Goal: Entertainment & Leisure: Consume media (video, audio)

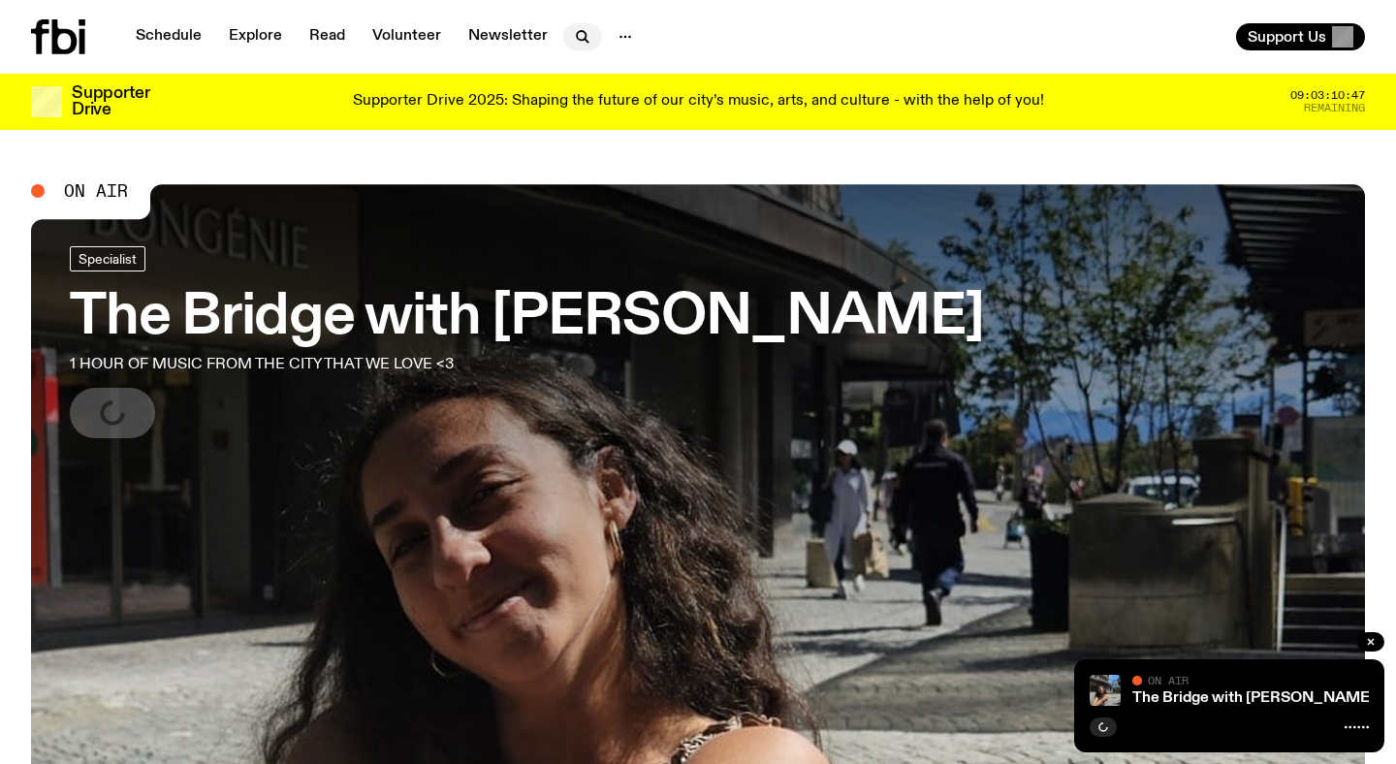
click at [578, 36] on icon "button" at bounding box center [582, 36] width 23 height 23
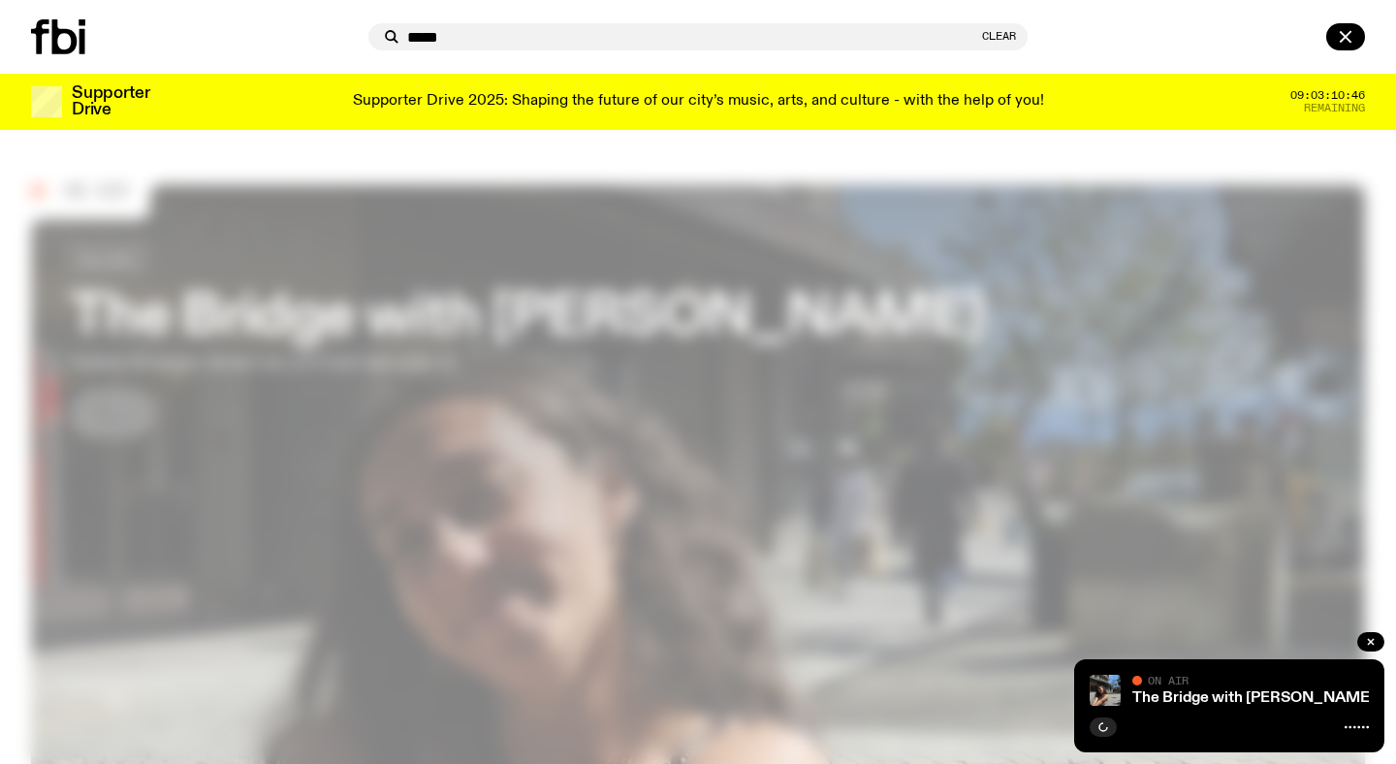
type input "*****"
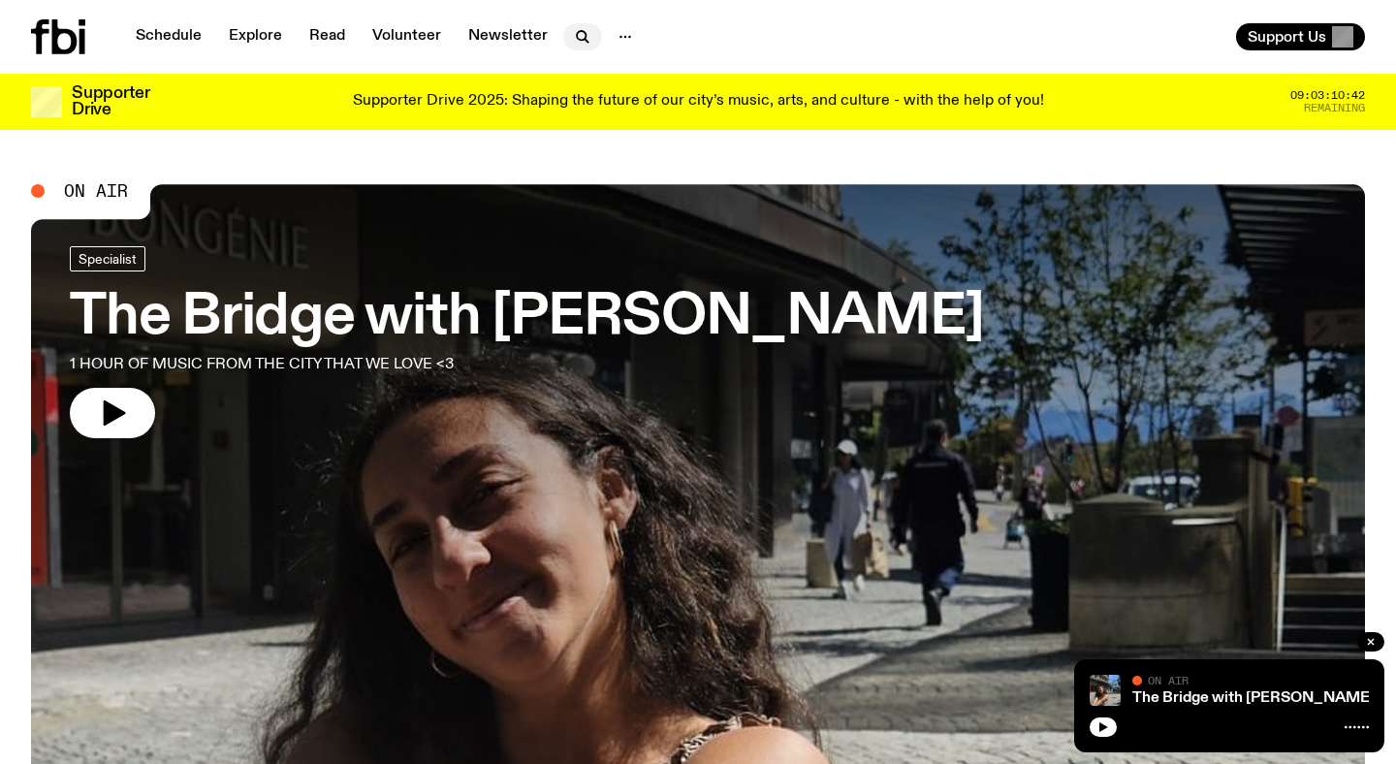
click at [575, 35] on icon "button" at bounding box center [582, 36] width 23 height 23
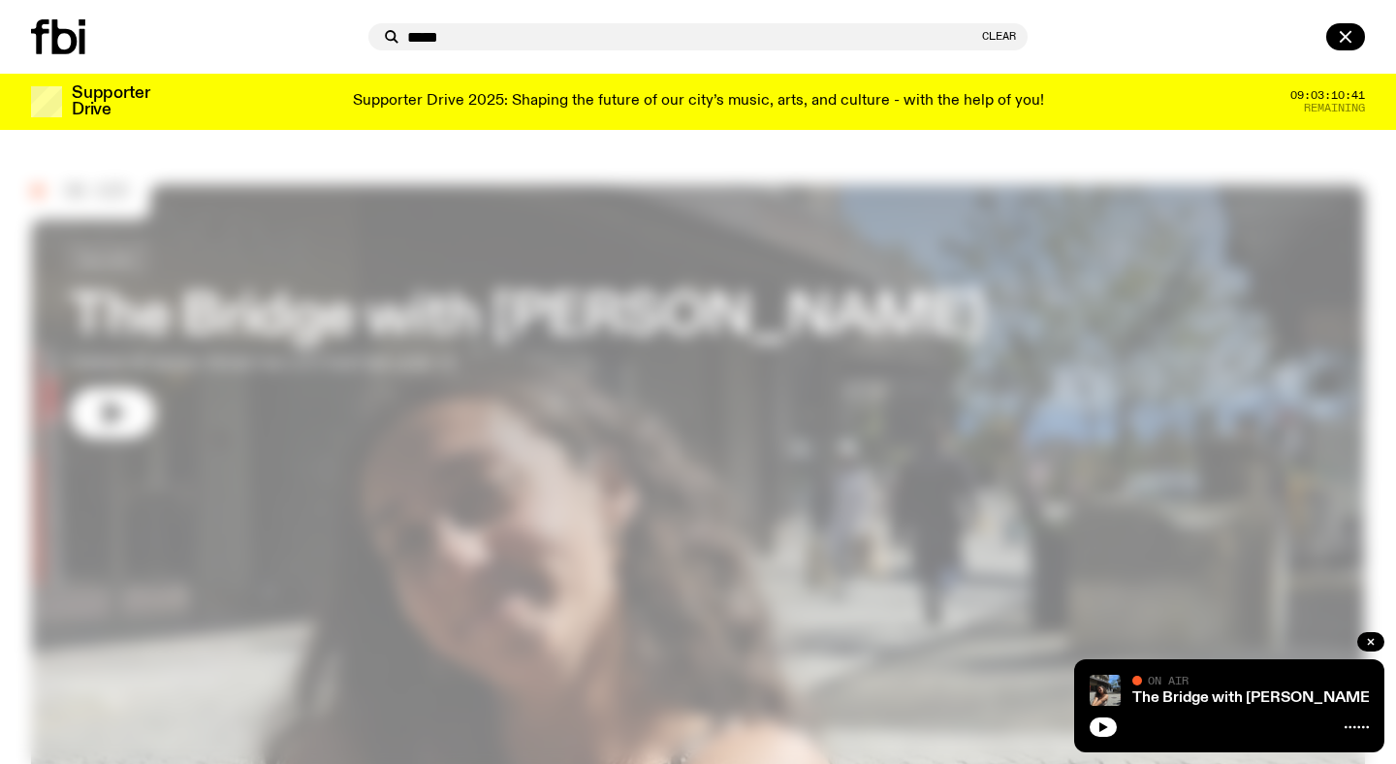
type input "*****"
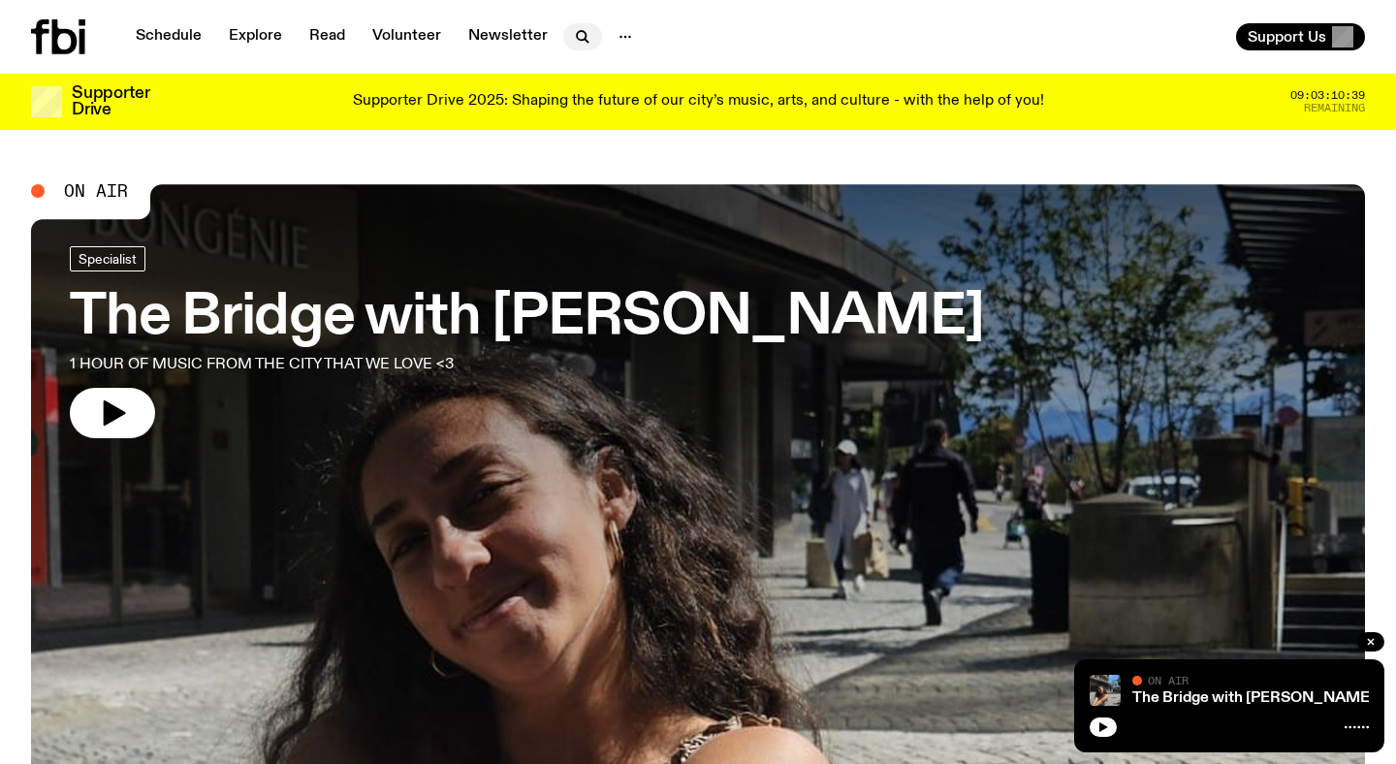
click at [574, 42] on icon "button" at bounding box center [582, 36] width 23 height 23
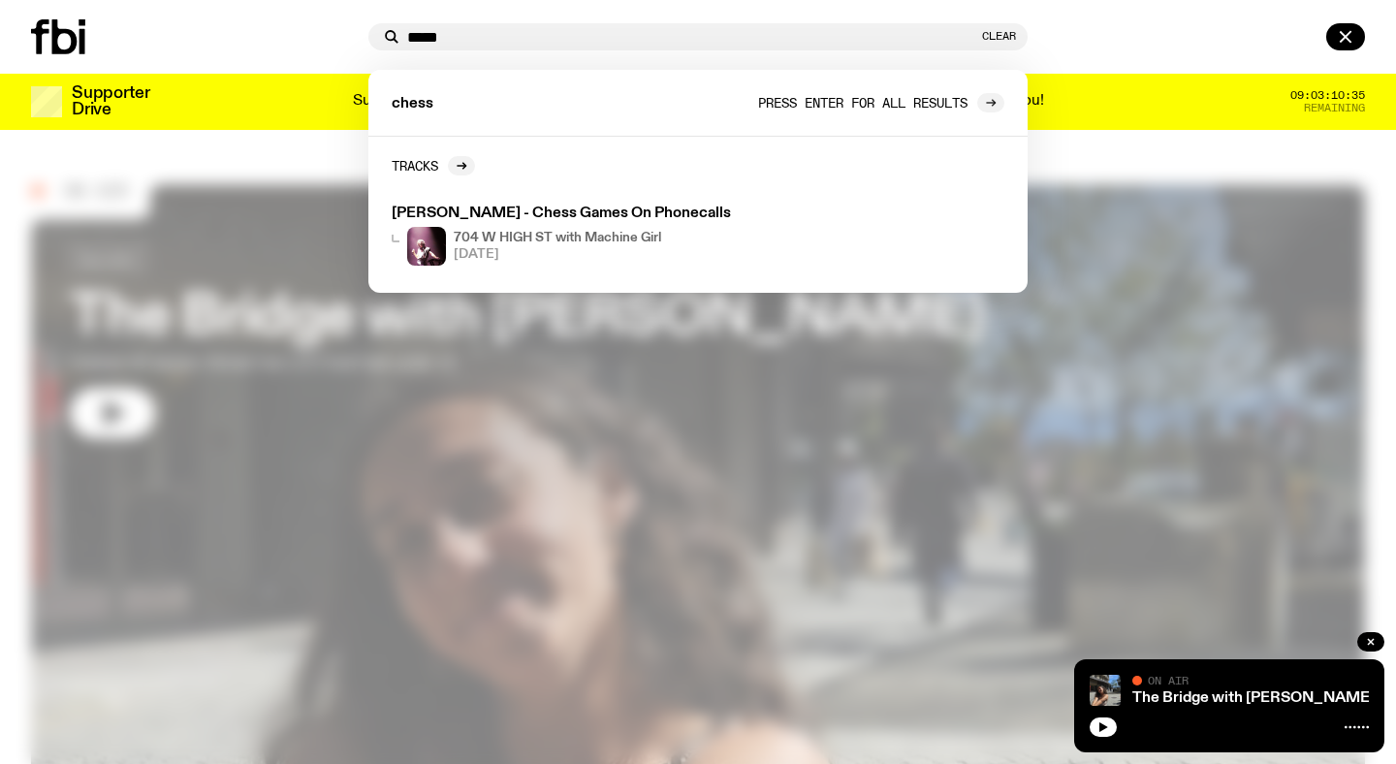
type input "*****"
click at [981, 97] on div at bounding box center [990, 102] width 27 height 19
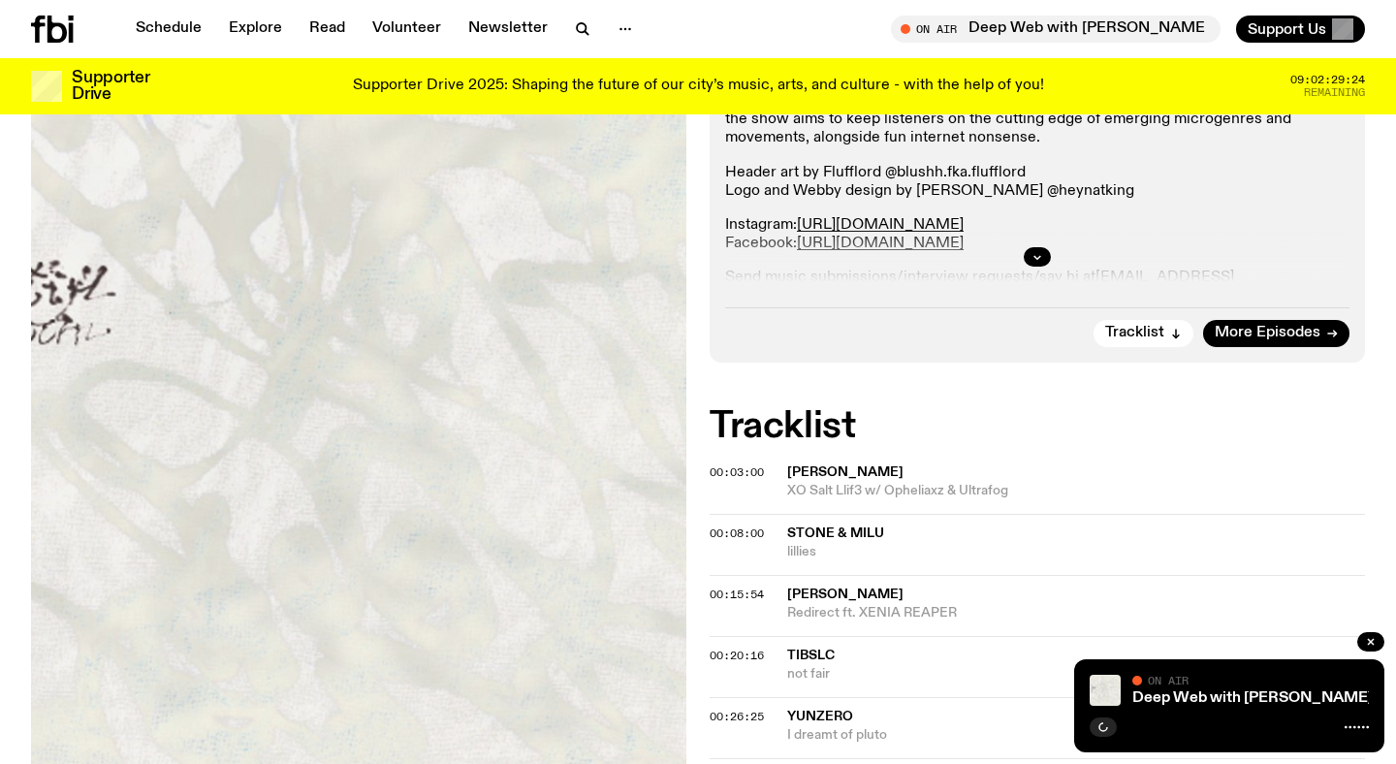
scroll to position [826, 0]
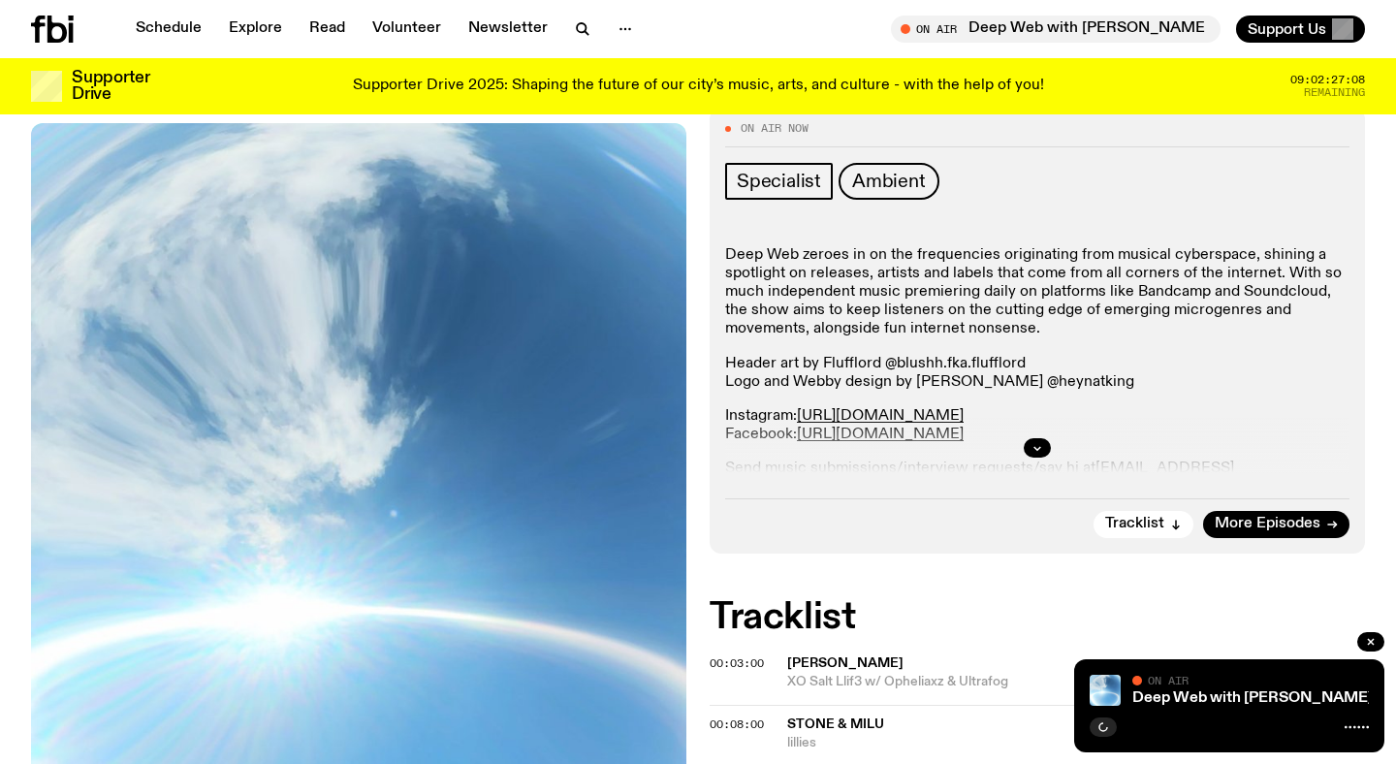
scroll to position [363, 0]
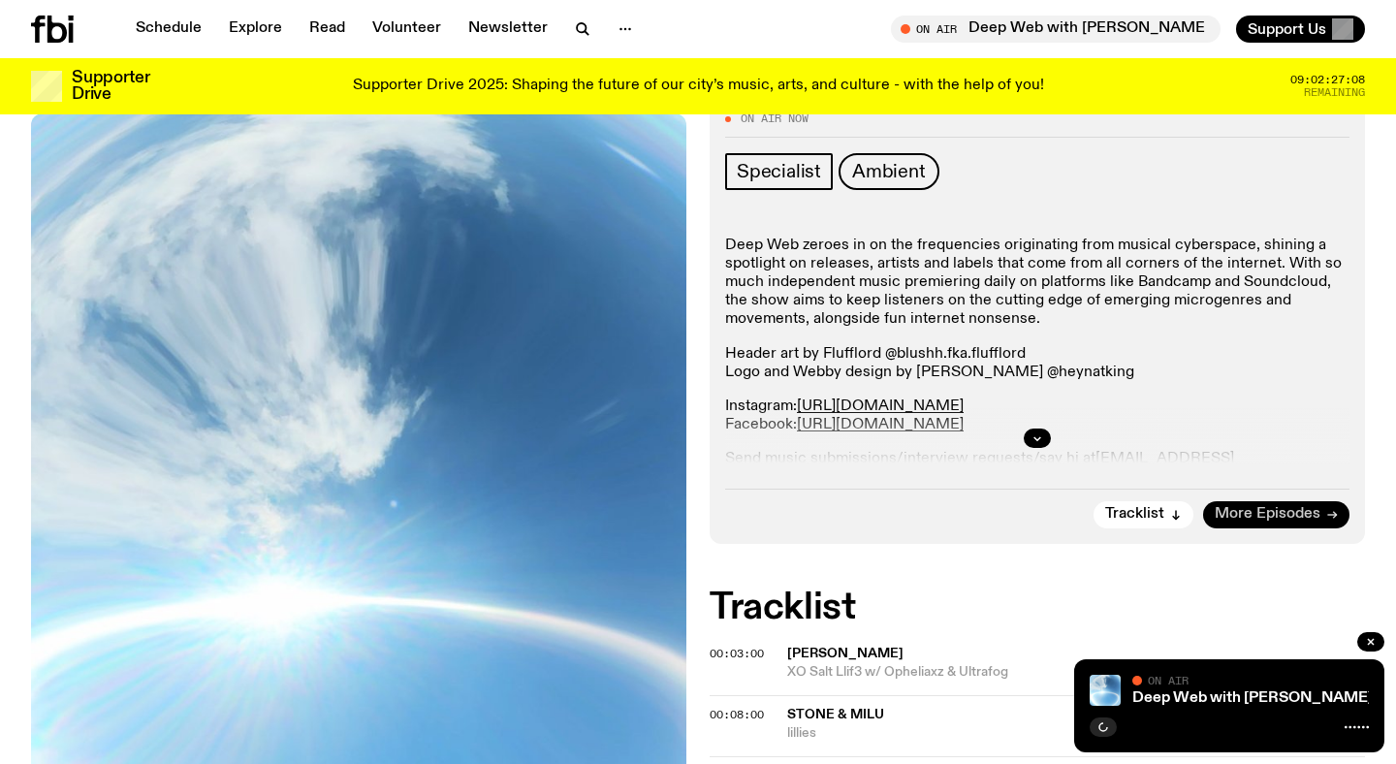
click at [1264, 518] on span "More Episodes" at bounding box center [1267, 514] width 106 height 15
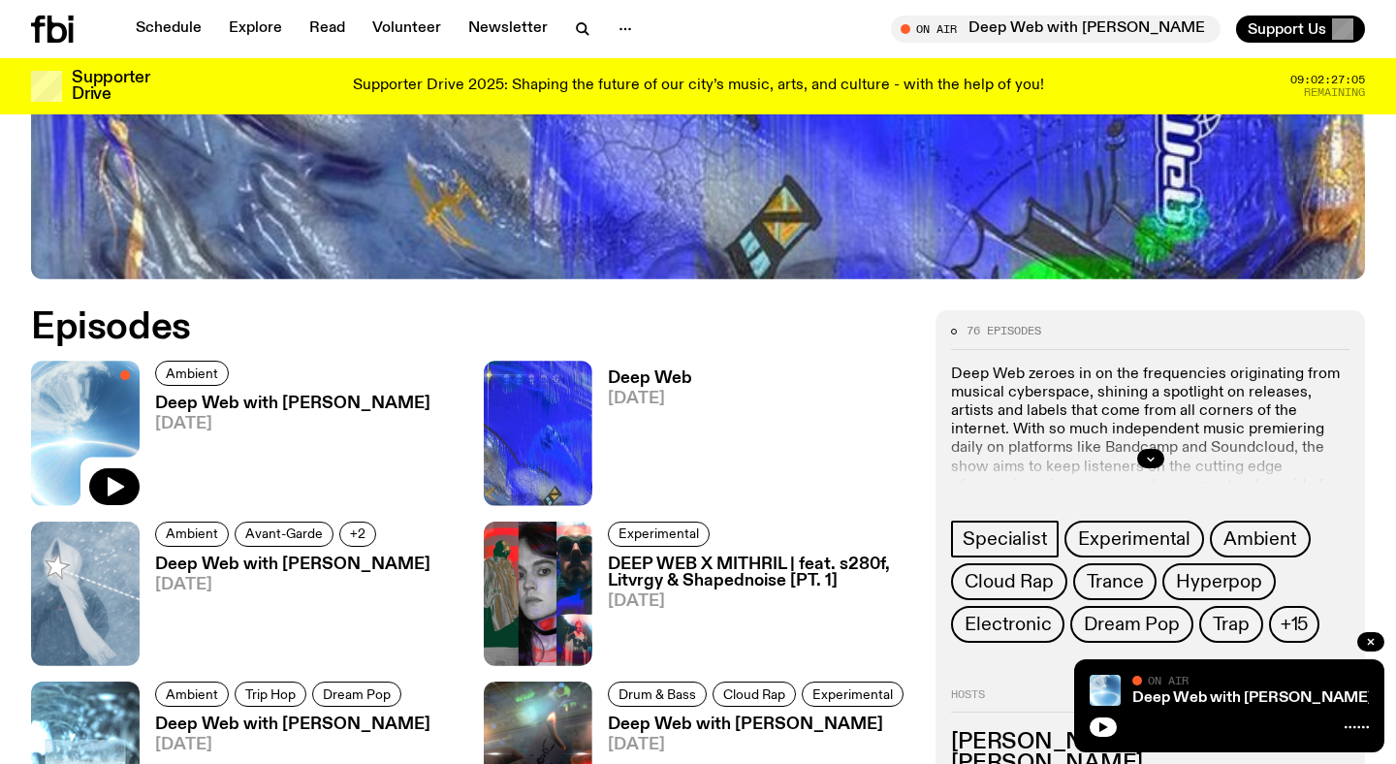
scroll to position [748, 0]
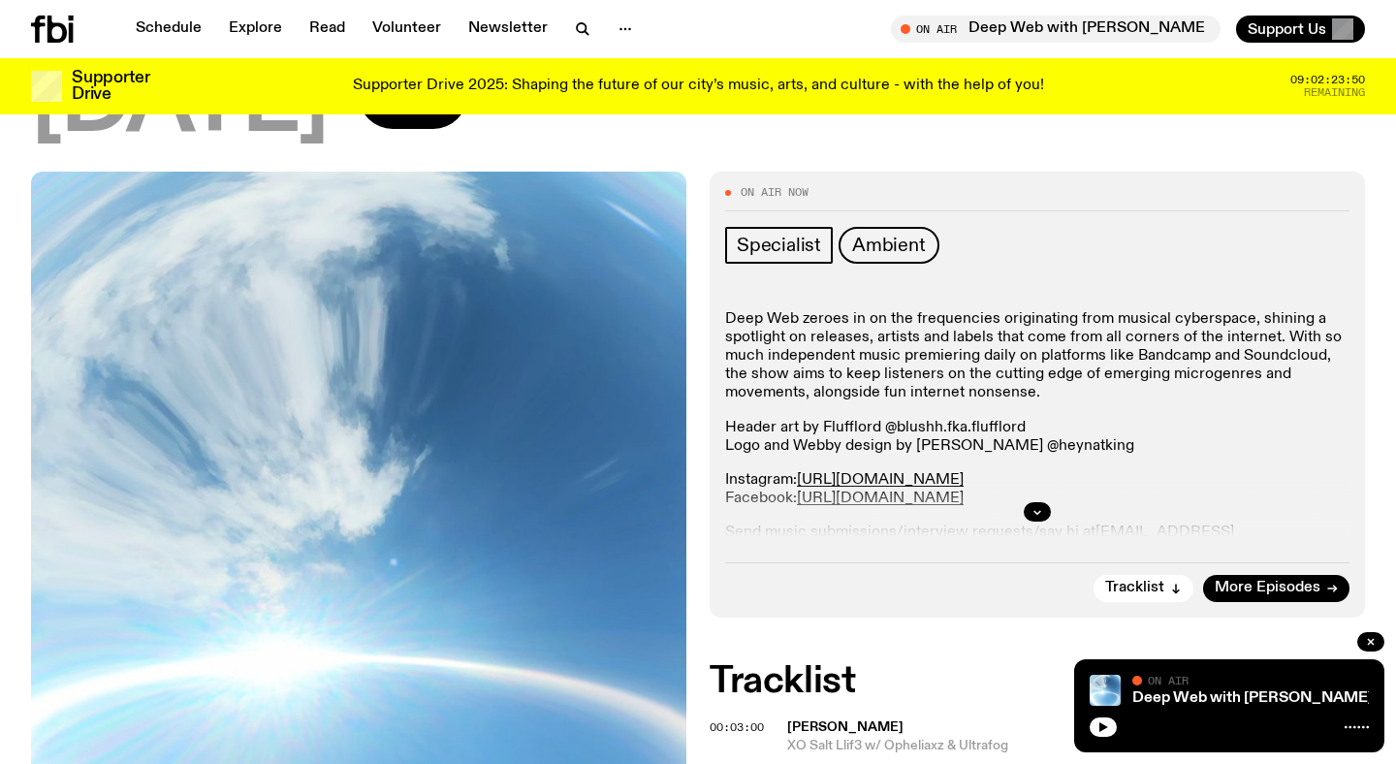
scroll to position [299, 0]
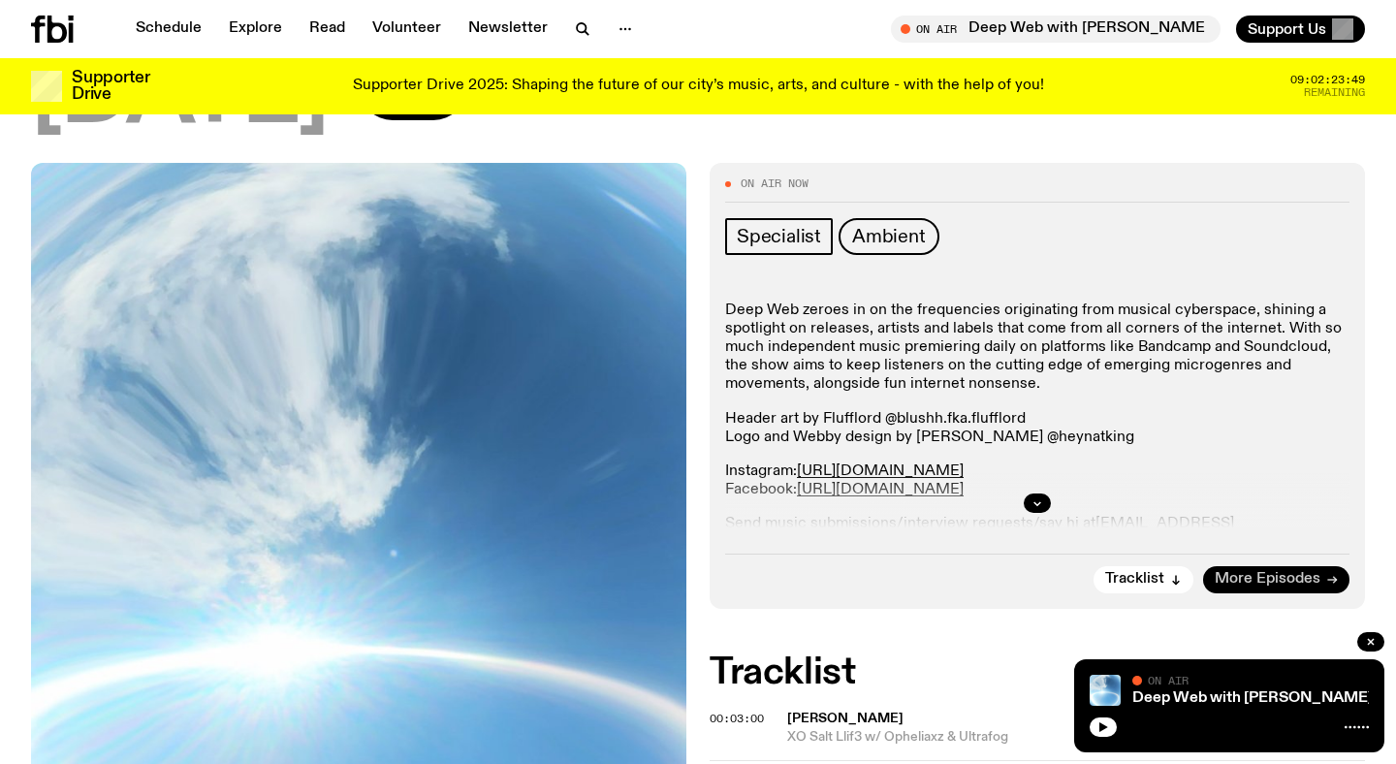
click at [1263, 575] on span "More Episodes" at bounding box center [1267, 579] width 106 height 15
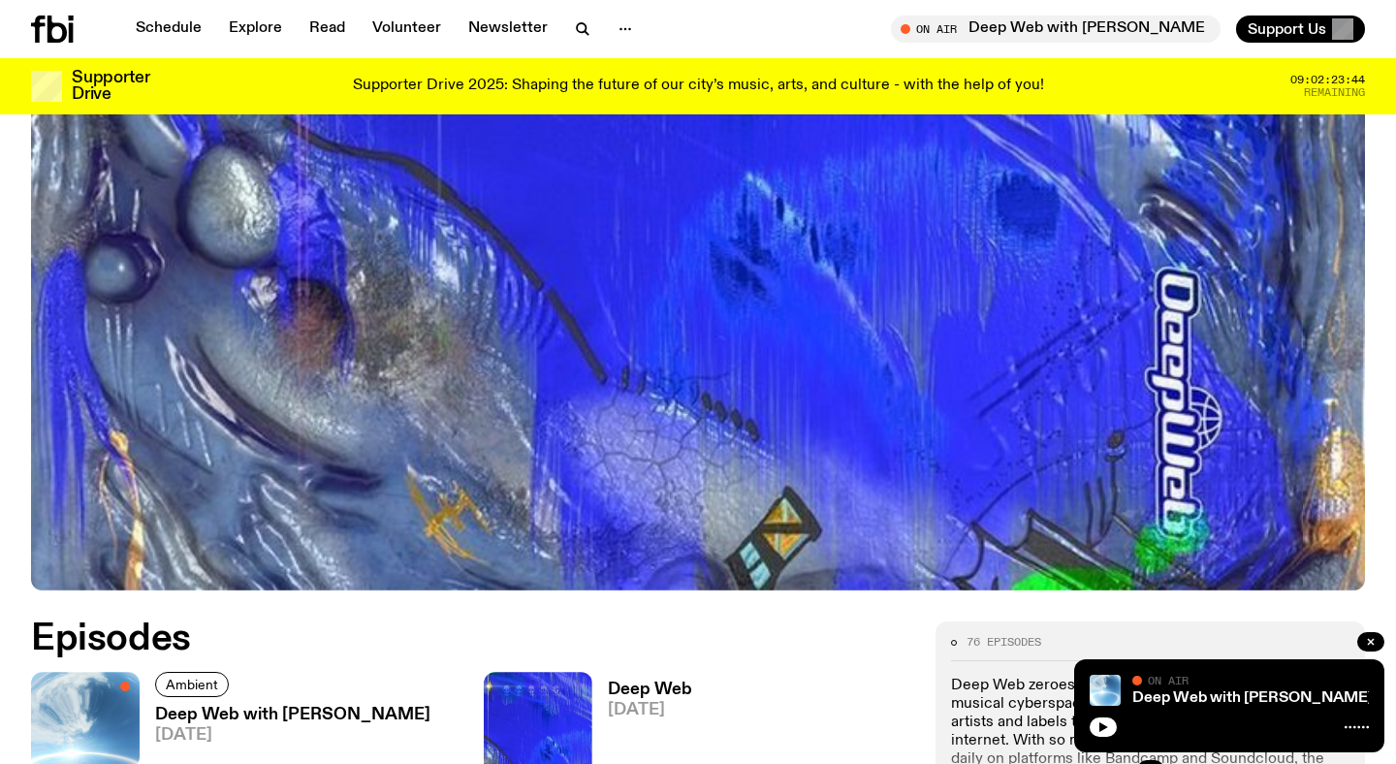
scroll to position [867, 0]
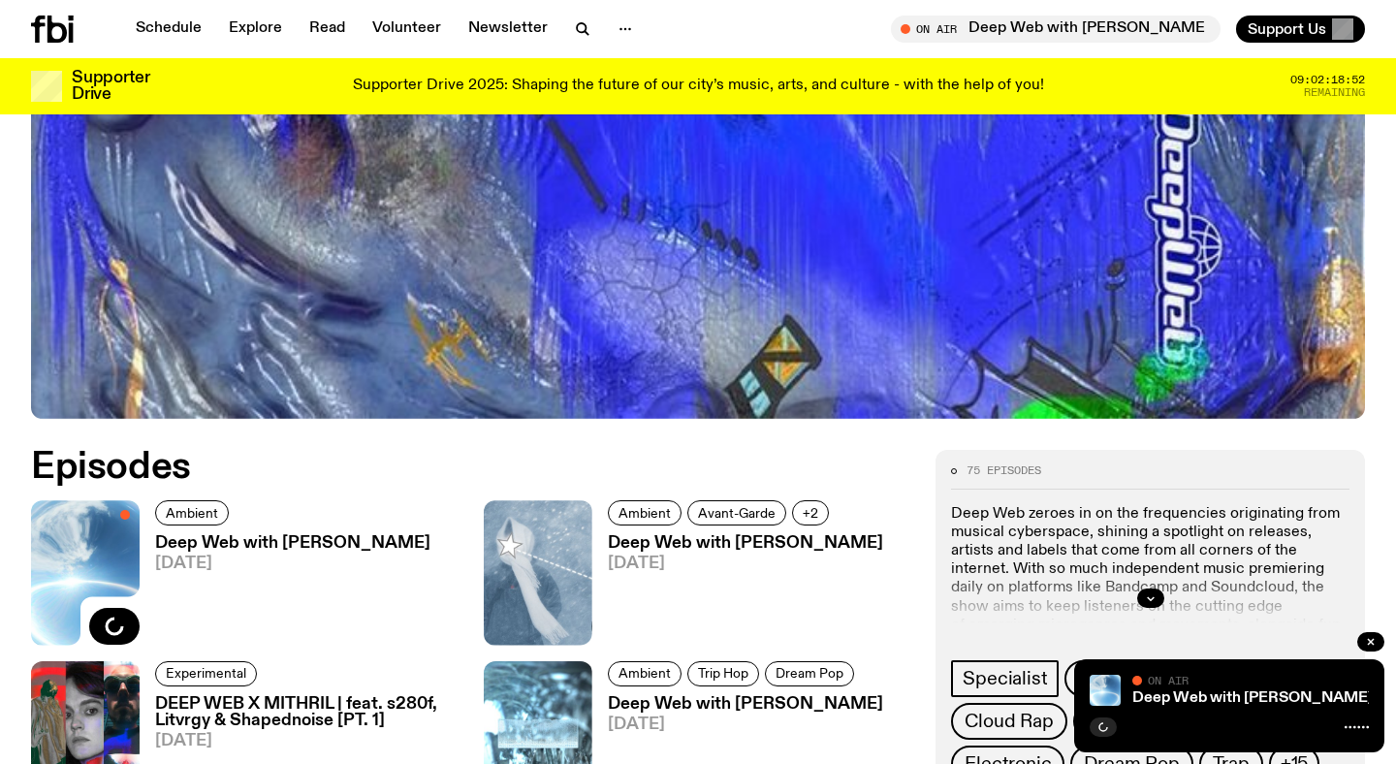
scroll to position [607, 0]
click at [740, 544] on h3 "Deep Web with [PERSON_NAME]" at bounding box center [745, 543] width 275 height 16
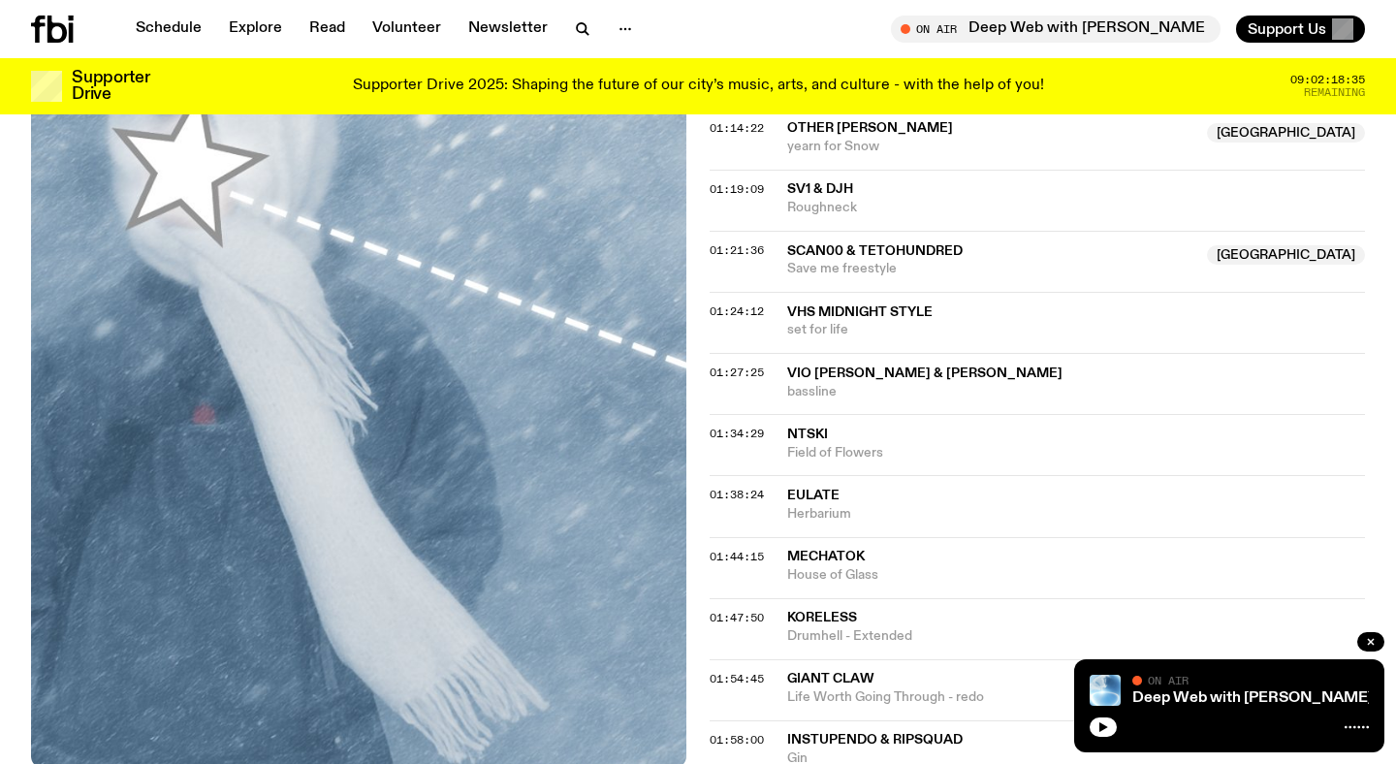
scroll to position [1799, 0]
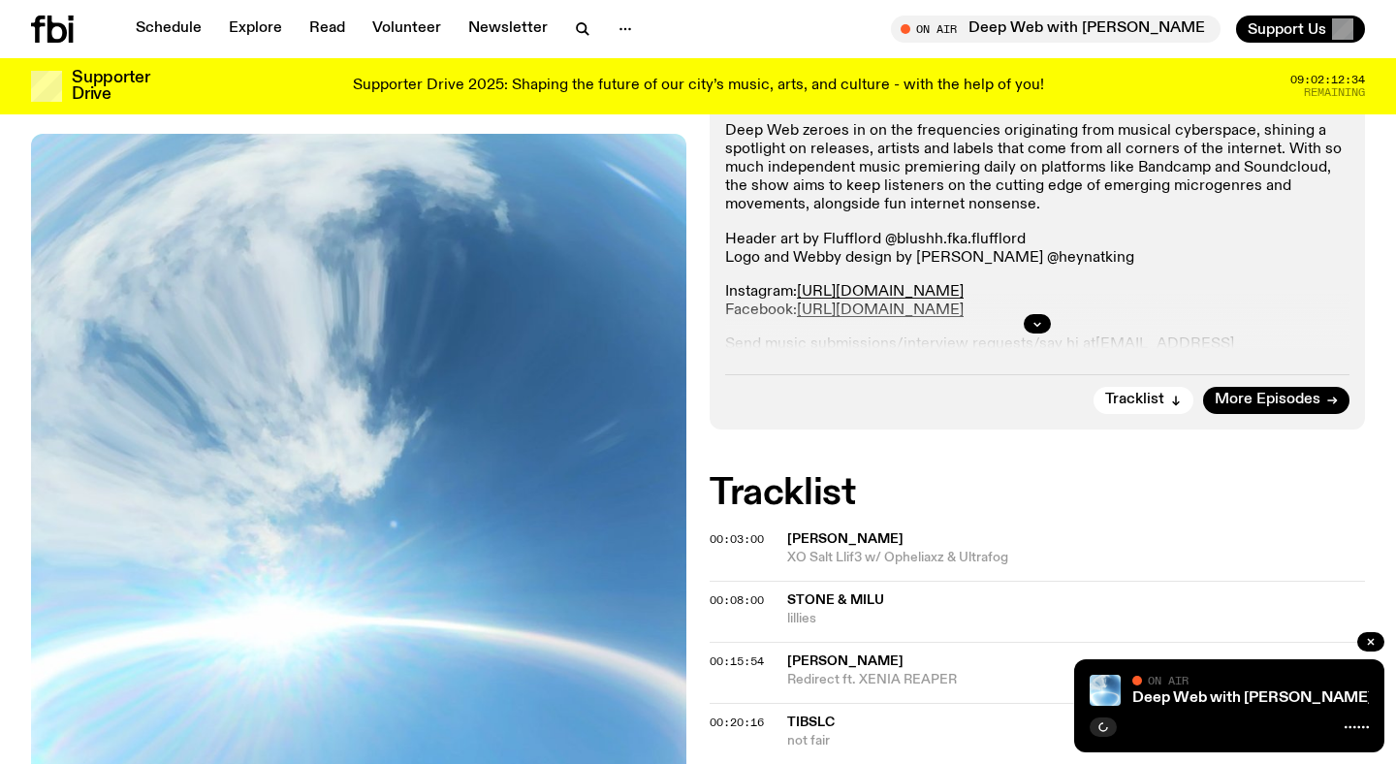
scroll to position [1334, 0]
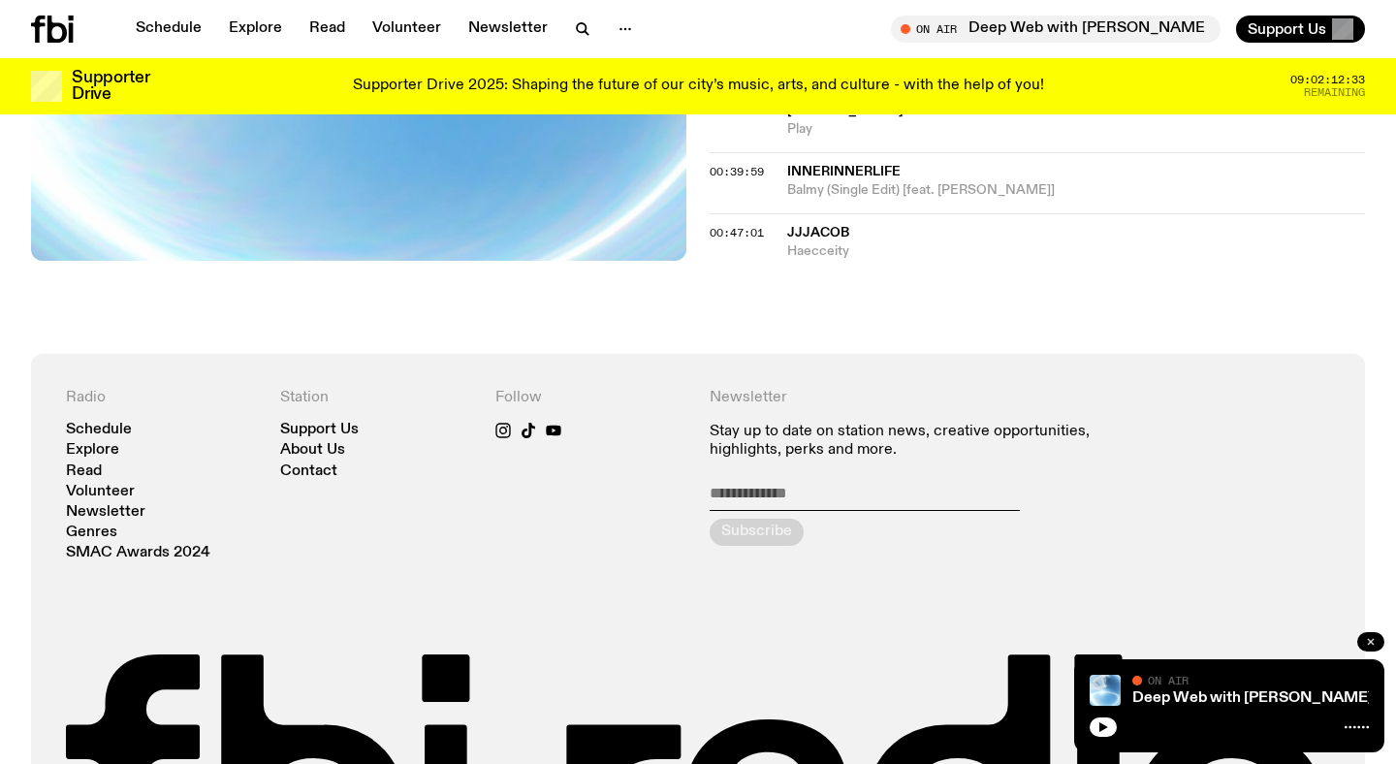
click at [1373, 638] on icon "button" at bounding box center [1371, 642] width 12 height 12
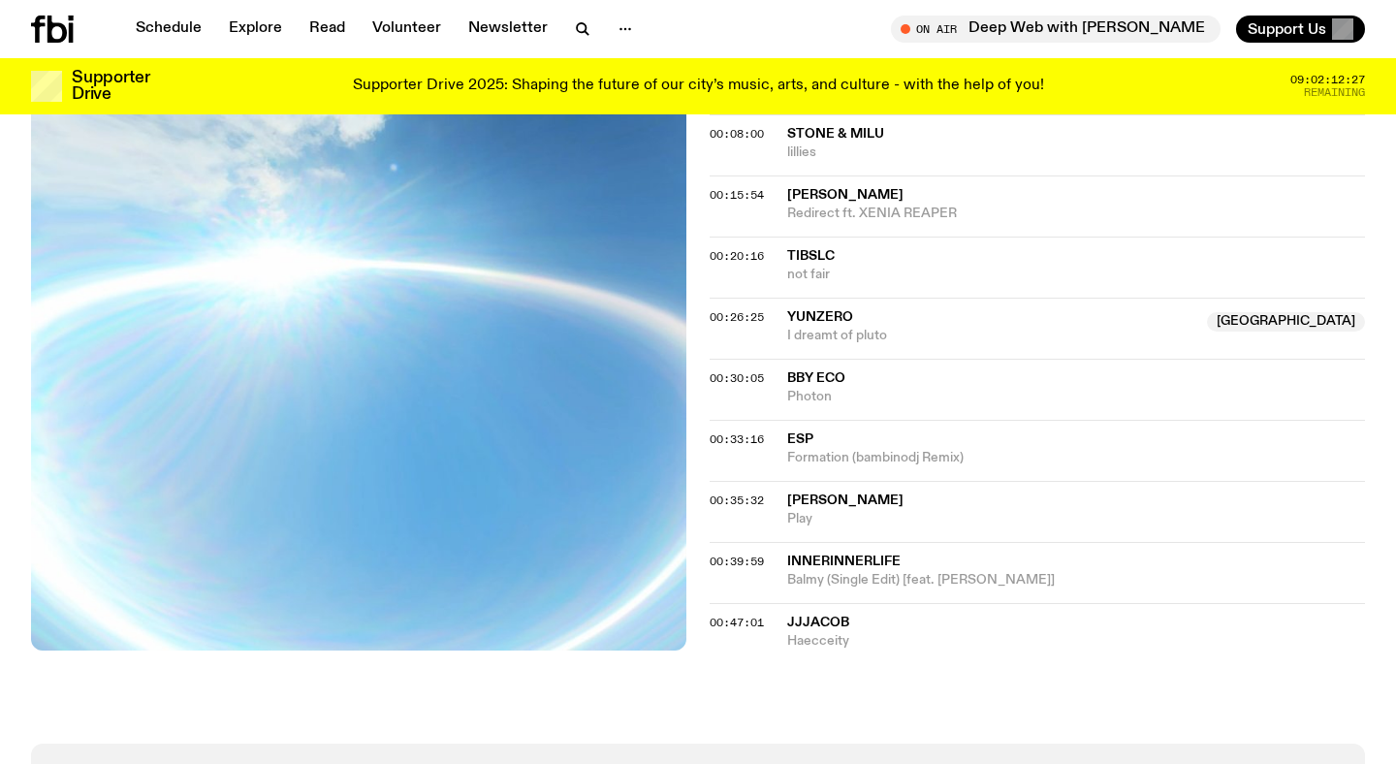
scroll to position [642, 0]
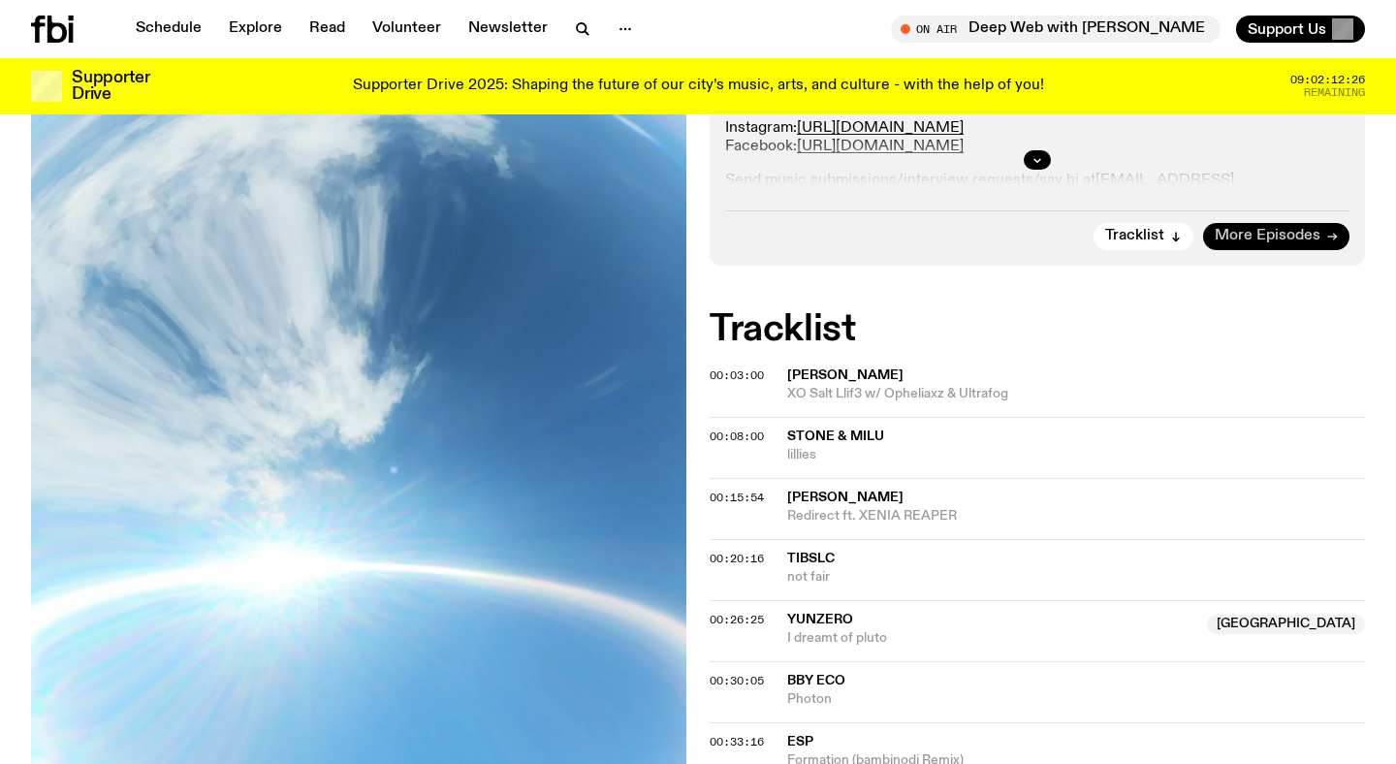
click at [1280, 235] on span "More Episodes" at bounding box center [1267, 236] width 106 height 15
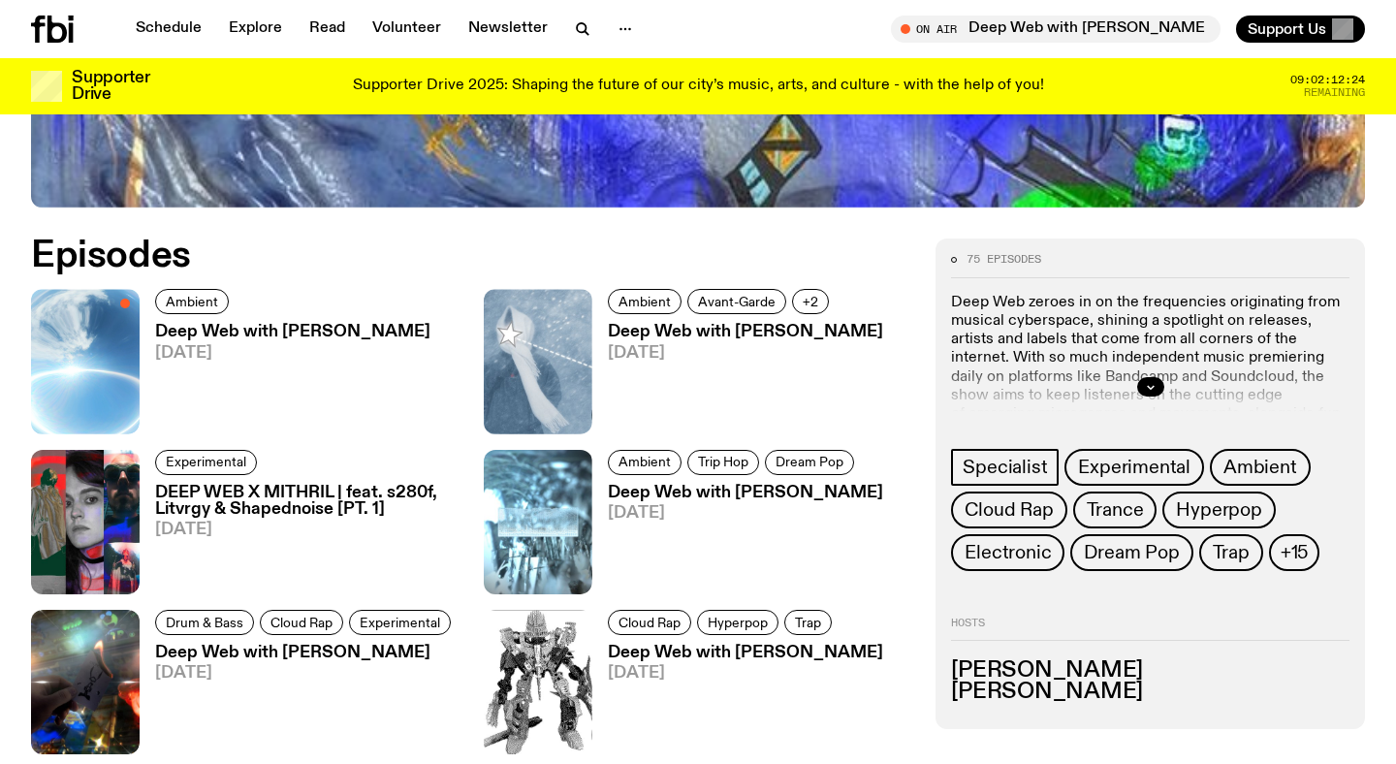
scroll to position [817, 0]
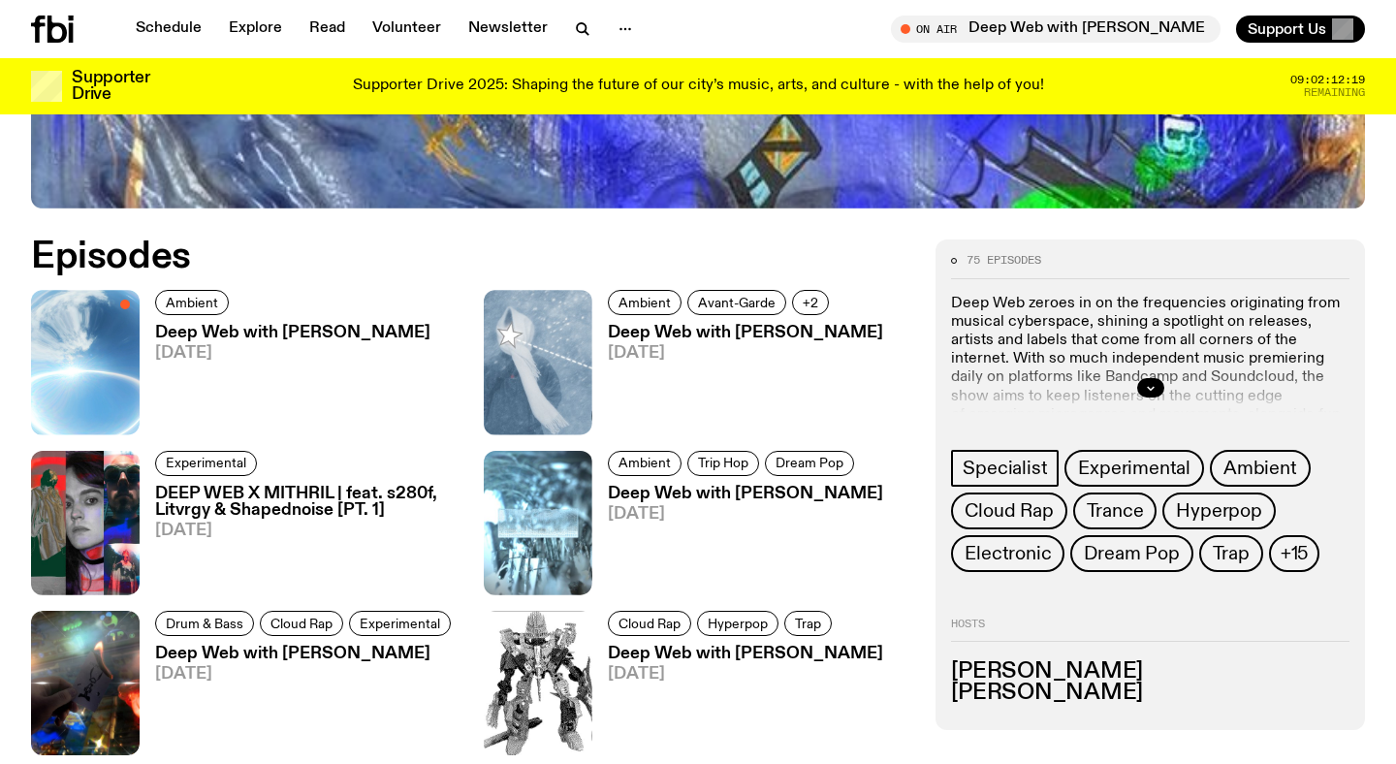
click at [263, 340] on h3 "Deep Web with [PERSON_NAME]" at bounding box center [292, 333] width 275 height 16
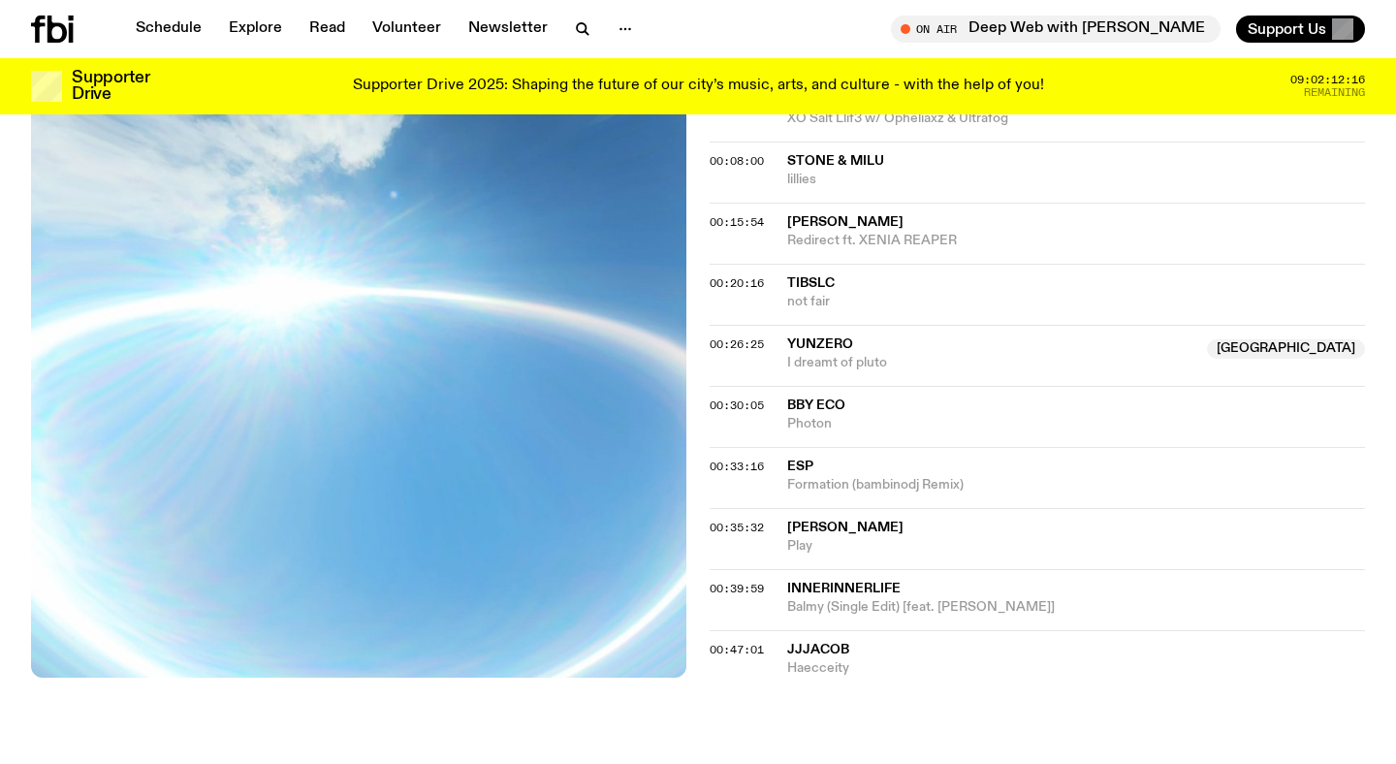
scroll to position [855, 0]
